Goal: Task Accomplishment & Management: Manage account settings

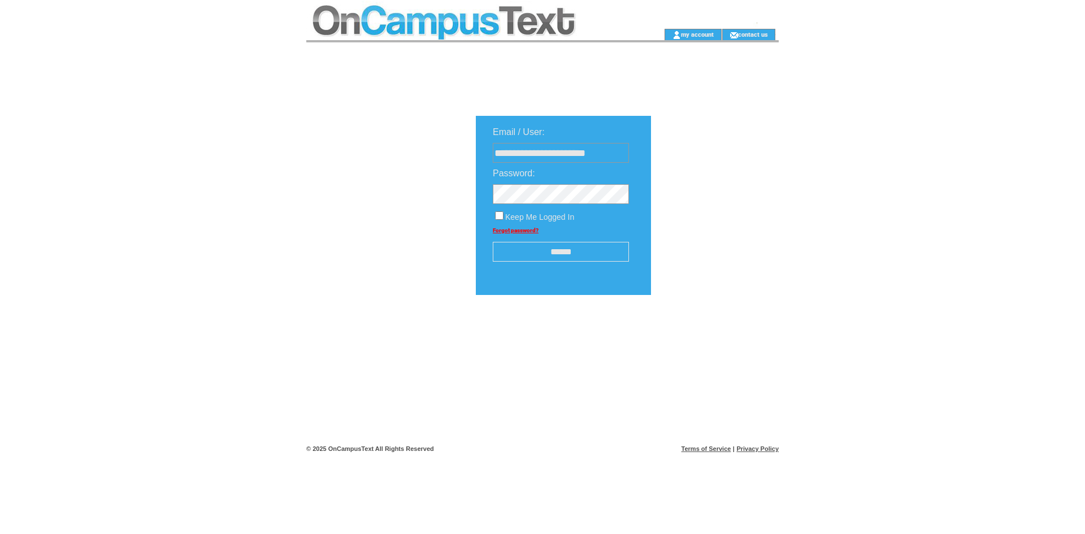
type input "**********"
click at [548, 145] on input "text" at bounding box center [561, 153] width 136 height 20
type input "**********"
